Goal: Task Accomplishment & Management: Manage account settings

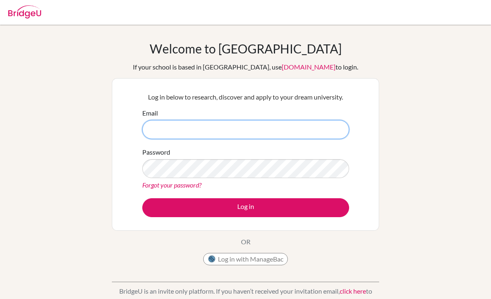
click at [252, 126] on input "Email" at bounding box center [245, 129] width 207 height 19
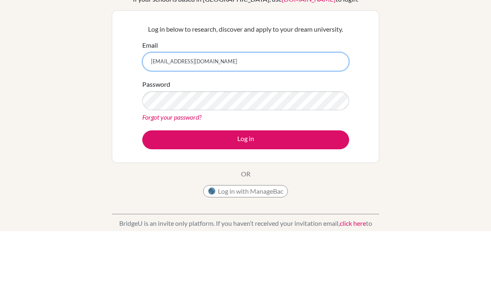
scroll to position [68, 0]
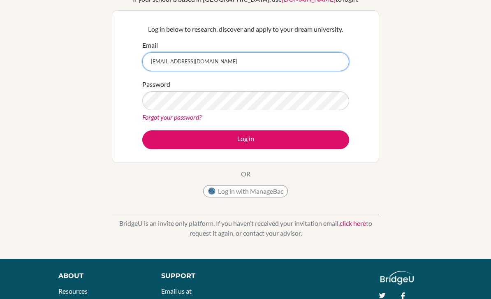
click at [241, 65] on input "161025@gmail.com" at bounding box center [245, 61] width 207 height 19
click at [287, 61] on input "161025@ogrenci" at bounding box center [245, 61] width 207 height 19
type input "[EMAIL_ADDRESS][DOMAIN_NAME]"
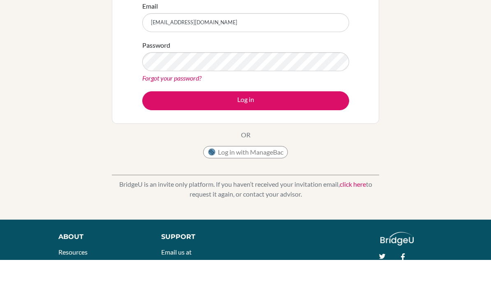
click at [282, 130] on button "Log in" at bounding box center [245, 139] width 207 height 19
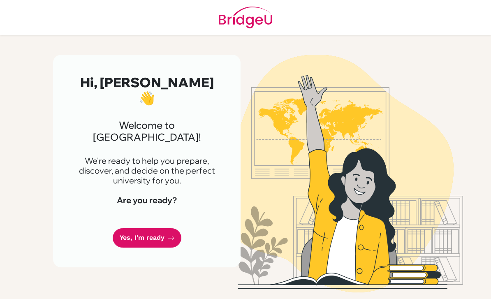
click at [134, 228] on link "Yes, I'm ready" at bounding box center [147, 237] width 69 height 19
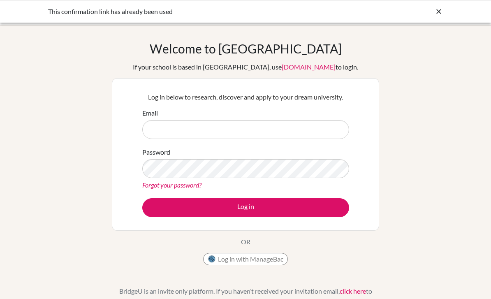
click at [158, 133] on input "Email" at bounding box center [245, 129] width 207 height 19
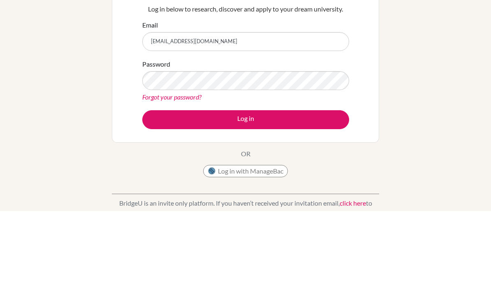
type input "[EMAIL_ADDRESS][DOMAIN_NAME]"
click at [296, 198] on button "Log in" at bounding box center [245, 207] width 207 height 19
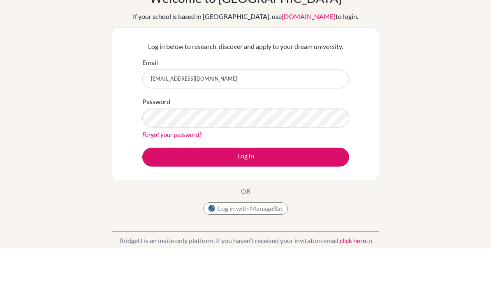
scroll to position [51, 0]
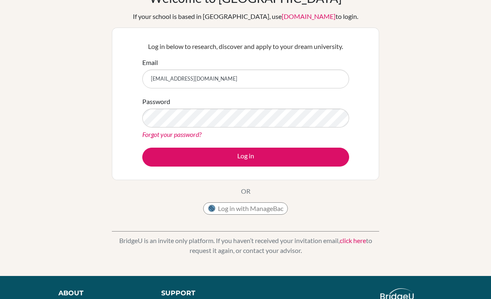
click at [326, 153] on button "Log in" at bounding box center [245, 157] width 207 height 19
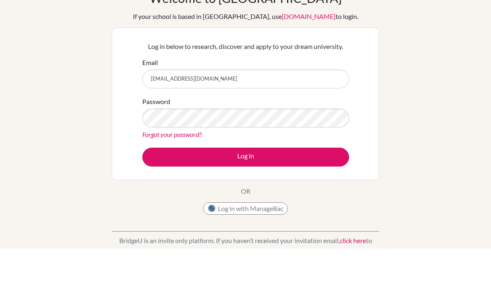
scroll to position [51, 0]
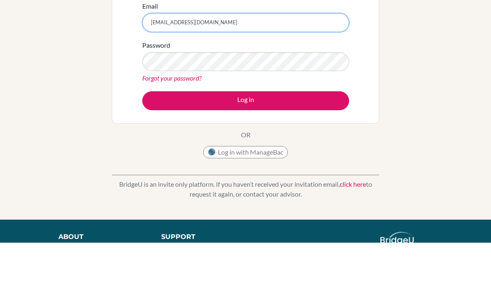
click at [198, 69] on input "[EMAIL_ADDRESS][DOMAIN_NAME]" at bounding box center [245, 78] width 207 height 19
click at [195, 69] on input "[EMAIL_ADDRESS][DOMAIN_NAME]" at bounding box center [245, 78] width 207 height 19
click at [200, 69] on input "[EMAIL_ADDRESS][DOMAIN_NAME]" at bounding box center [245, 78] width 207 height 19
type input "161025@ogrenci.tedankara.k12.tr"
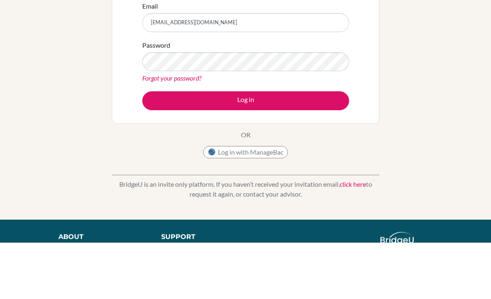
click at [157, 148] on button "Log in" at bounding box center [245, 157] width 207 height 19
